Goal: Navigation & Orientation: Find specific page/section

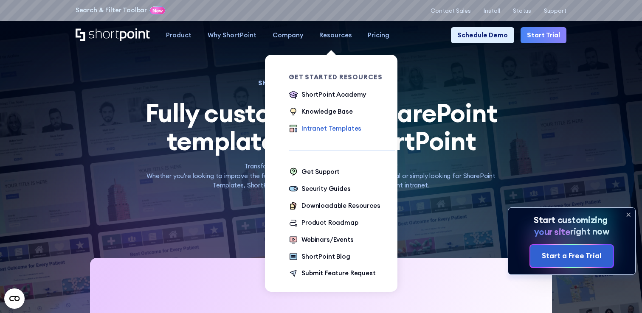
click at [328, 128] on div "Intranet Templates" at bounding box center [331, 129] width 60 height 10
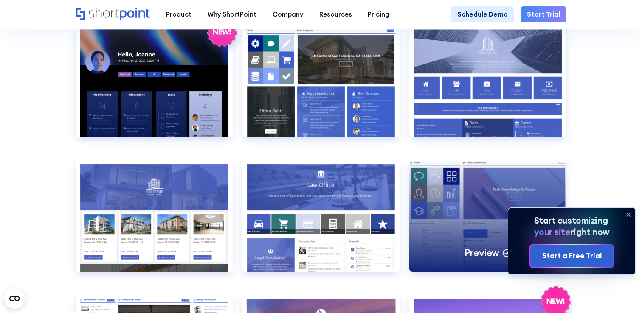
scroll to position [656, 0]
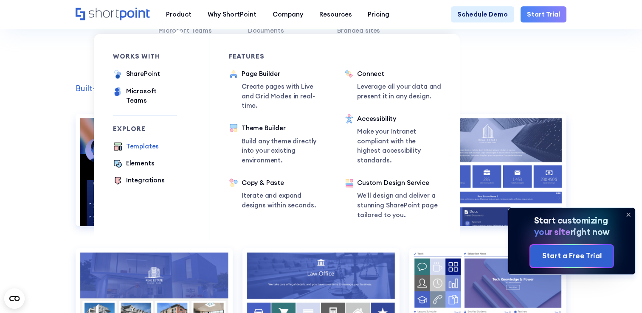
click at [136, 142] on div "Templates" at bounding box center [142, 147] width 33 height 10
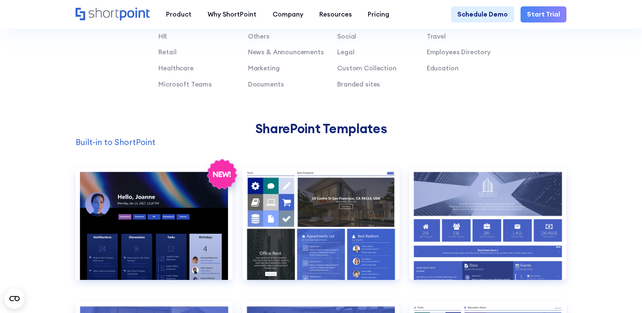
scroll to position [603, 0]
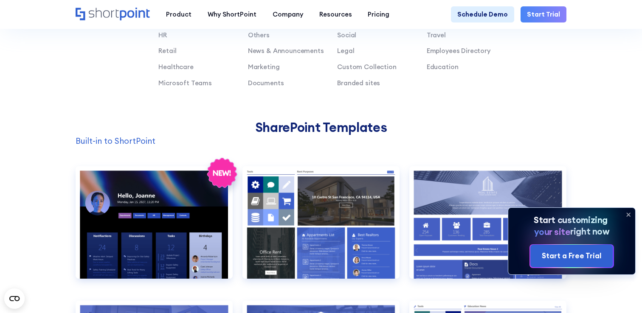
click at [629, 212] on icon at bounding box center [628, 215] width 14 height 14
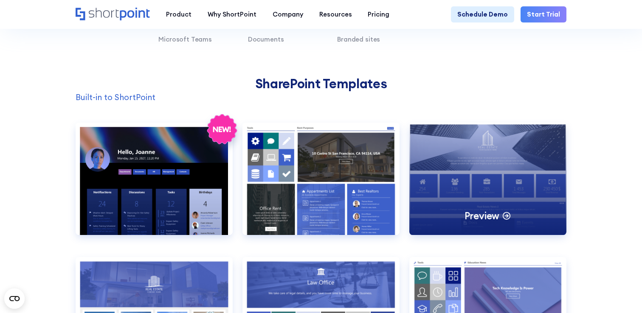
scroll to position [652, 0]
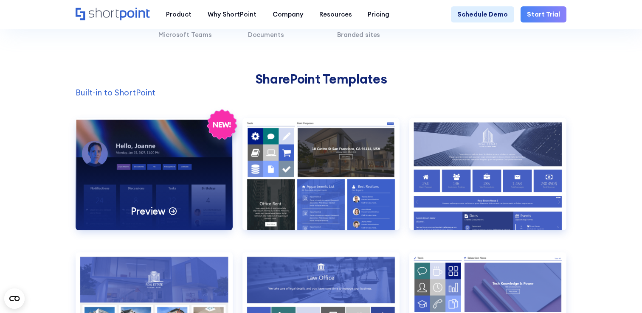
click at [204, 195] on div "Preview" at bounding box center [154, 174] width 157 height 112
